Goal: Navigation & Orientation: Understand site structure

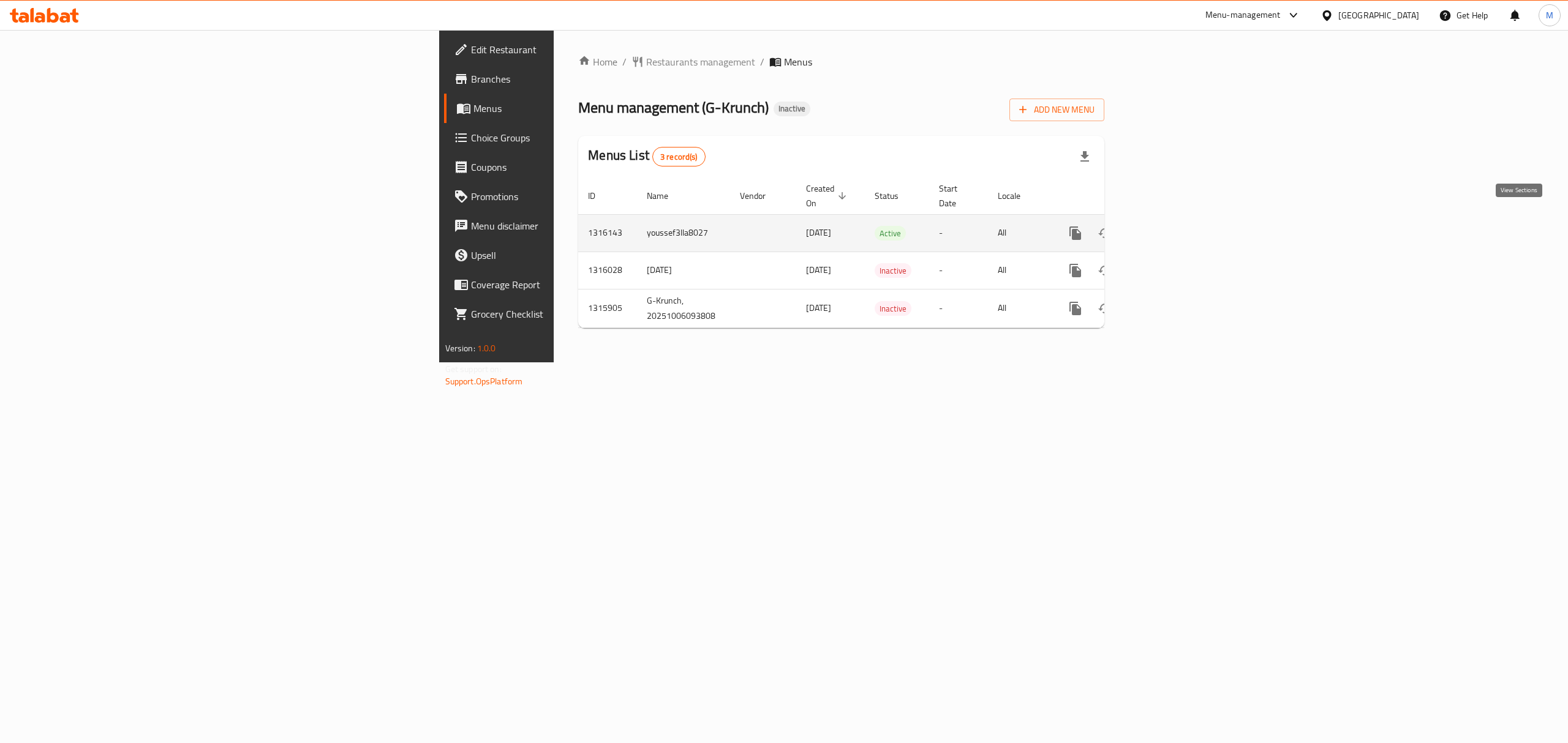
click at [1171, 226] on icon "enhanced table" at bounding box center [1164, 233] width 15 height 15
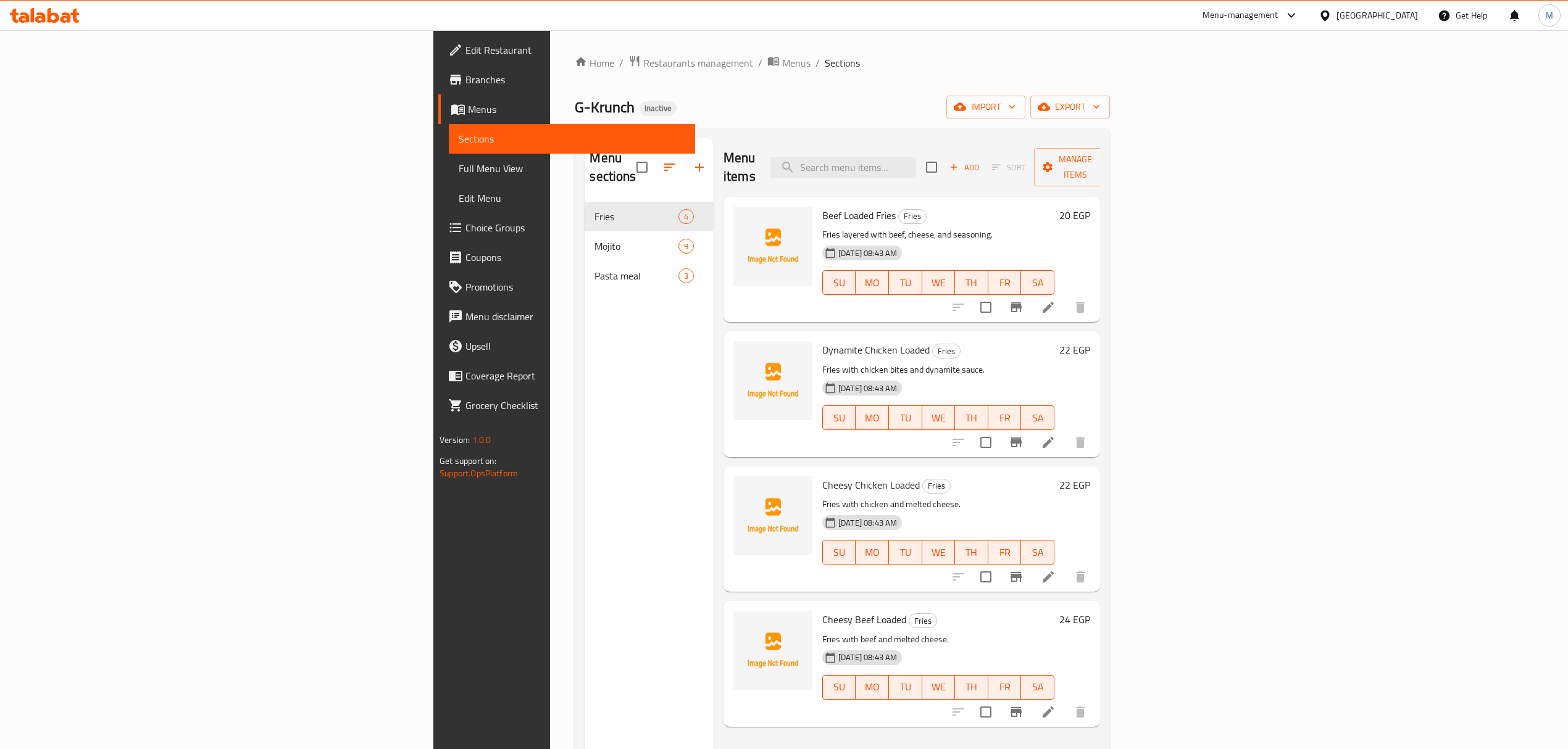
click at [702, 77] on div "Home / Restaurants management / Menus / Sections G-Krunch Inactive import expor…" at bounding box center [842, 476] width 534 height 842
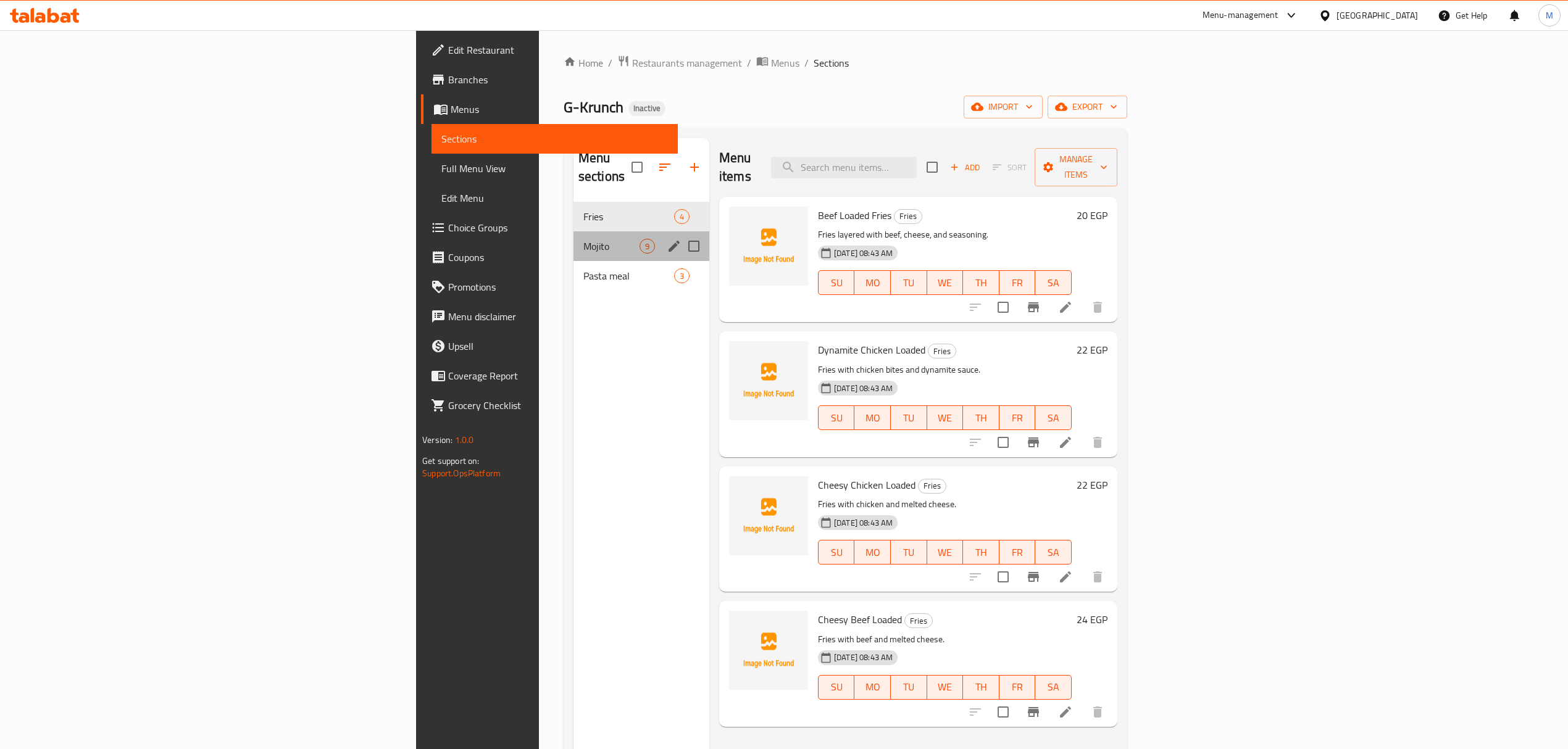
click at [573, 232] on div "Mojito 9" at bounding box center [641, 246] width 136 height 29
click at [584, 269] on span "Pasta meal" at bounding box center [612, 276] width 56 height 15
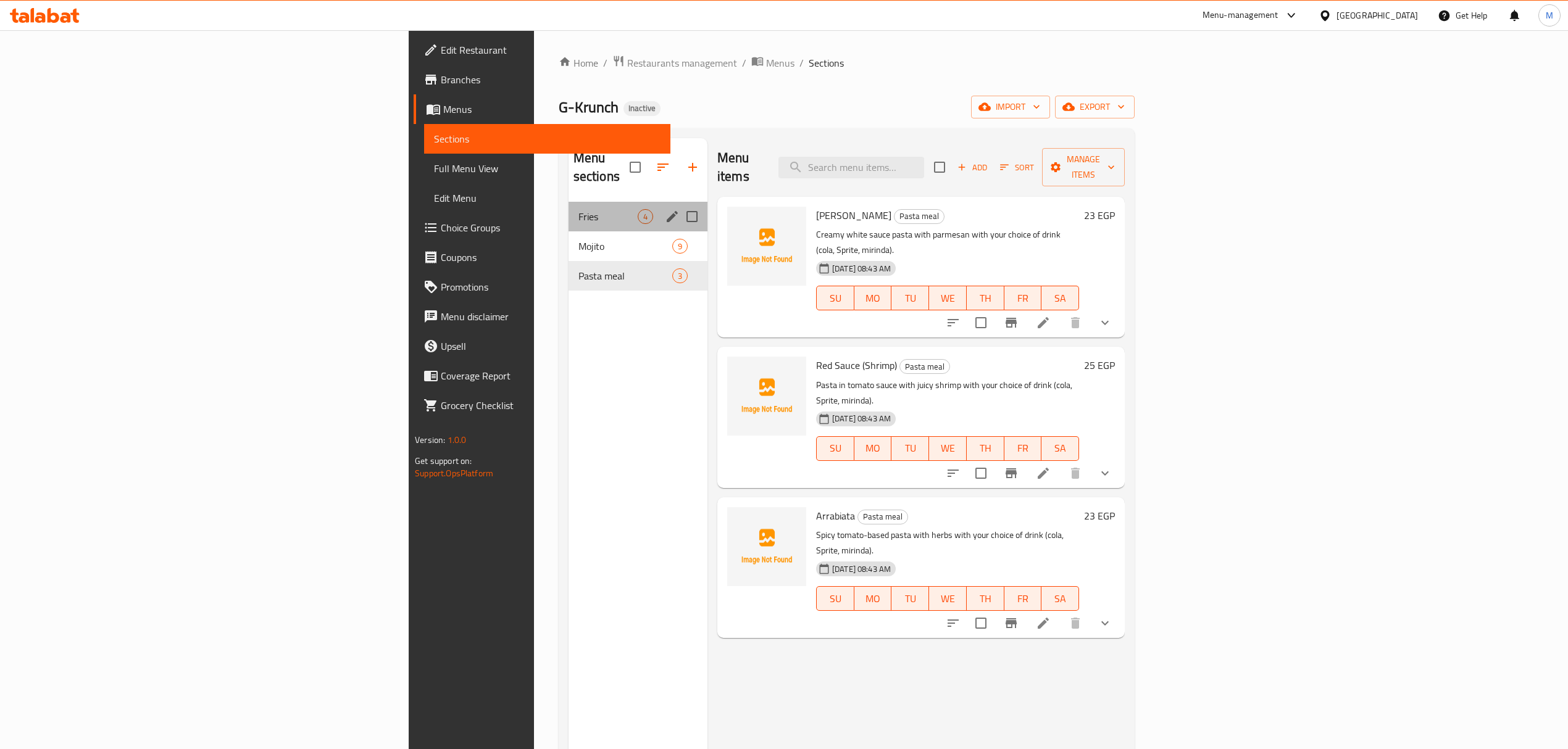
click at [569, 207] on div "Fries 4" at bounding box center [638, 216] width 139 height 29
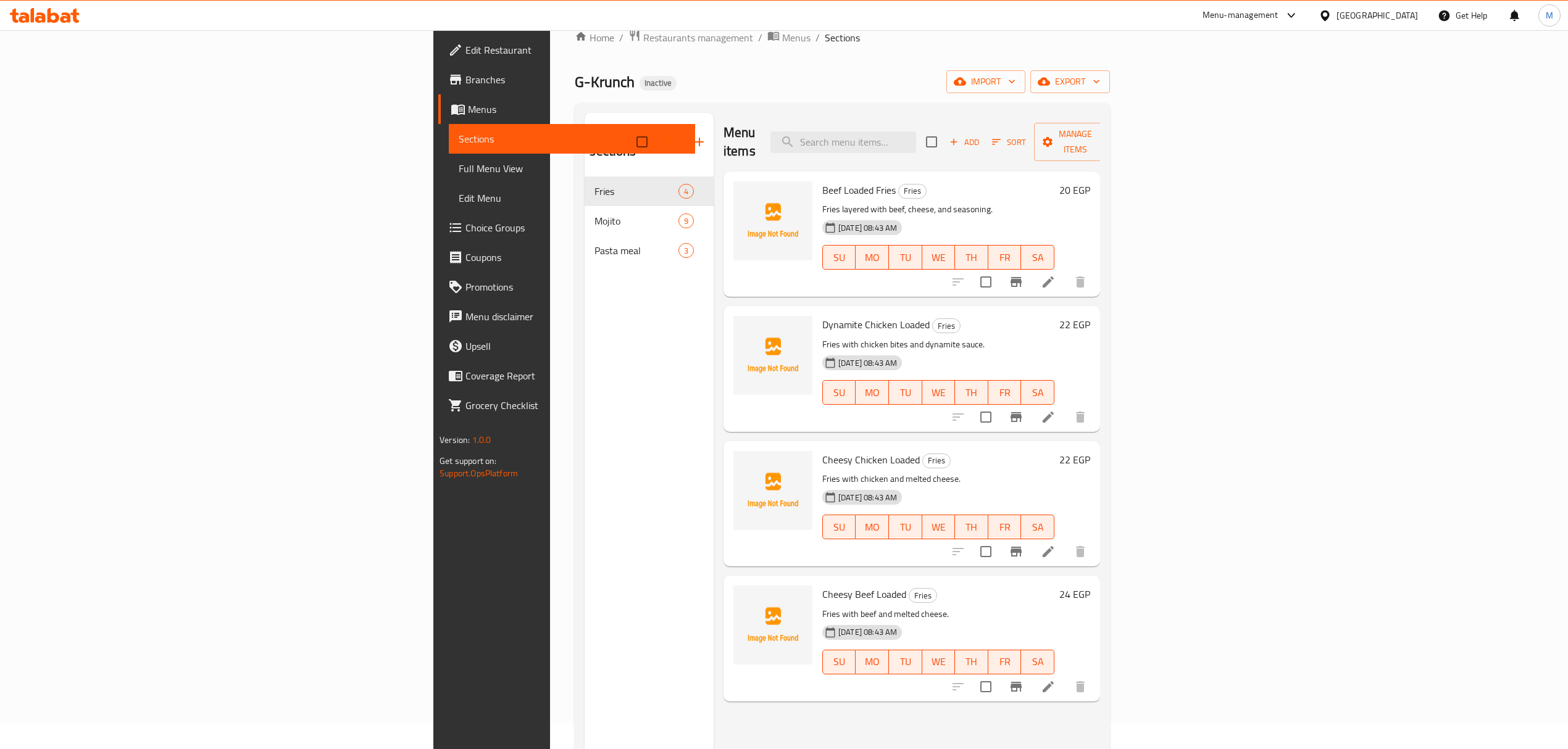
scroll to position [9, 0]
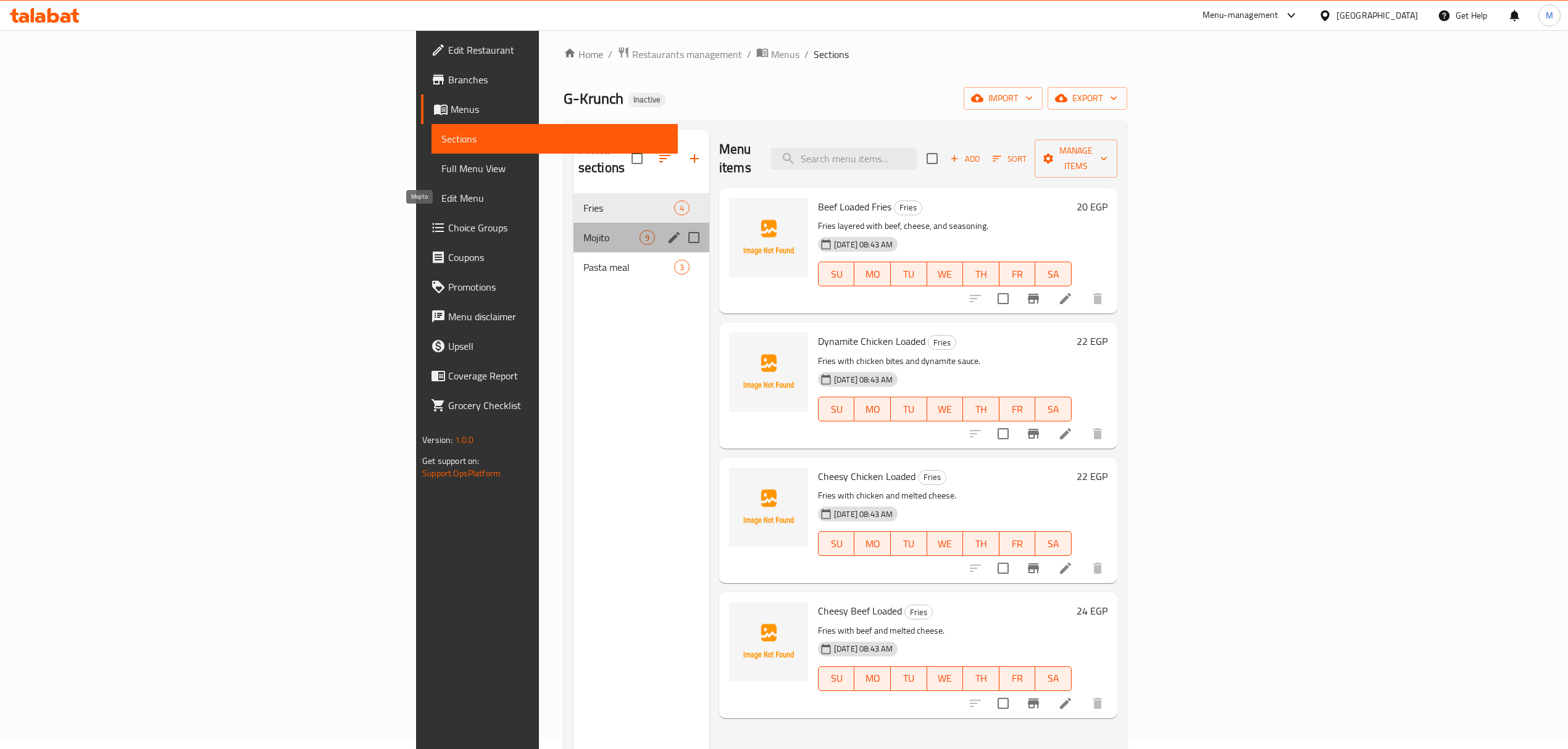
click at [584, 230] on span "Mojito" at bounding box center [612, 238] width 56 height 15
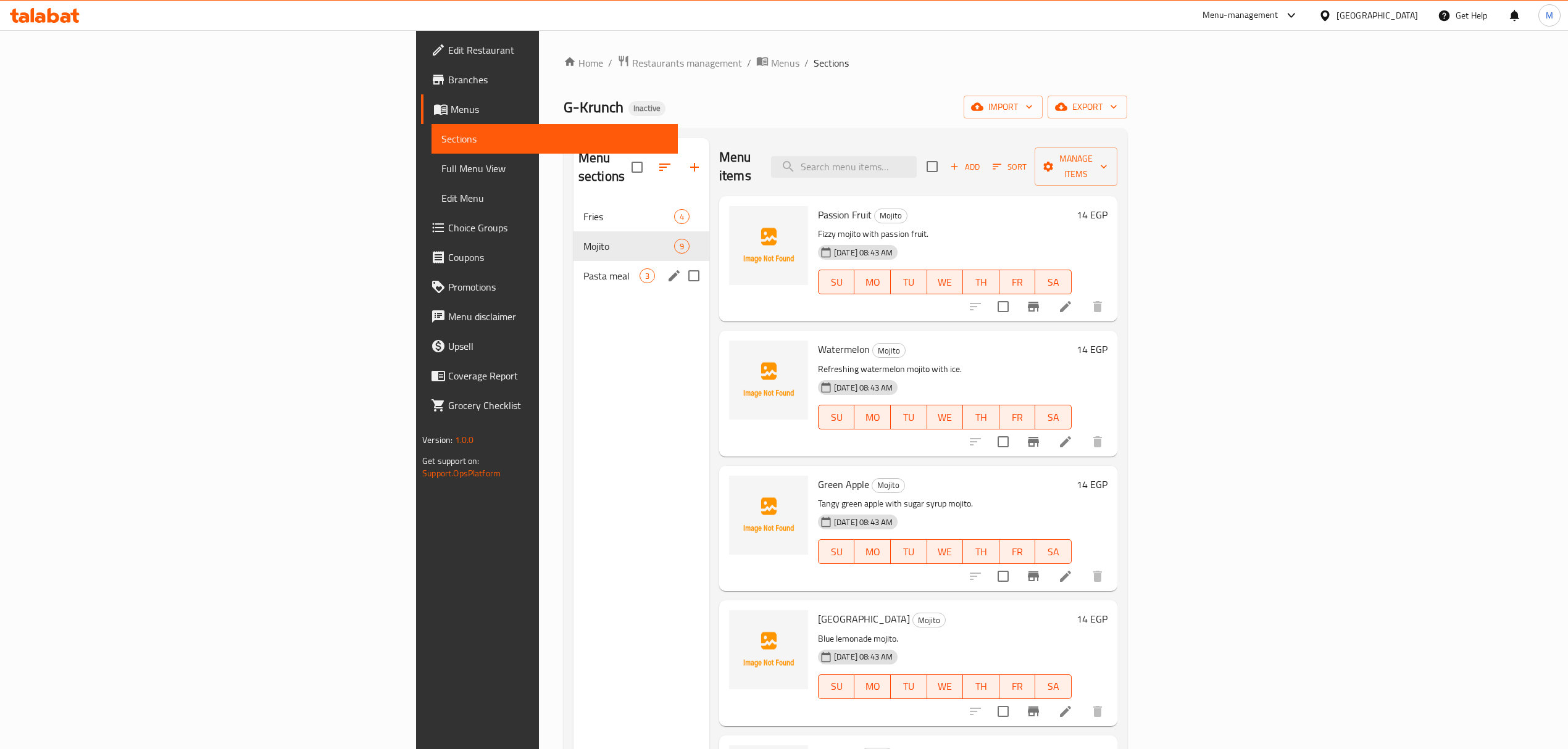
click at [573, 268] on div "Pasta meal 3" at bounding box center [641, 275] width 136 height 29
